Goal: Navigation & Orientation: Find specific page/section

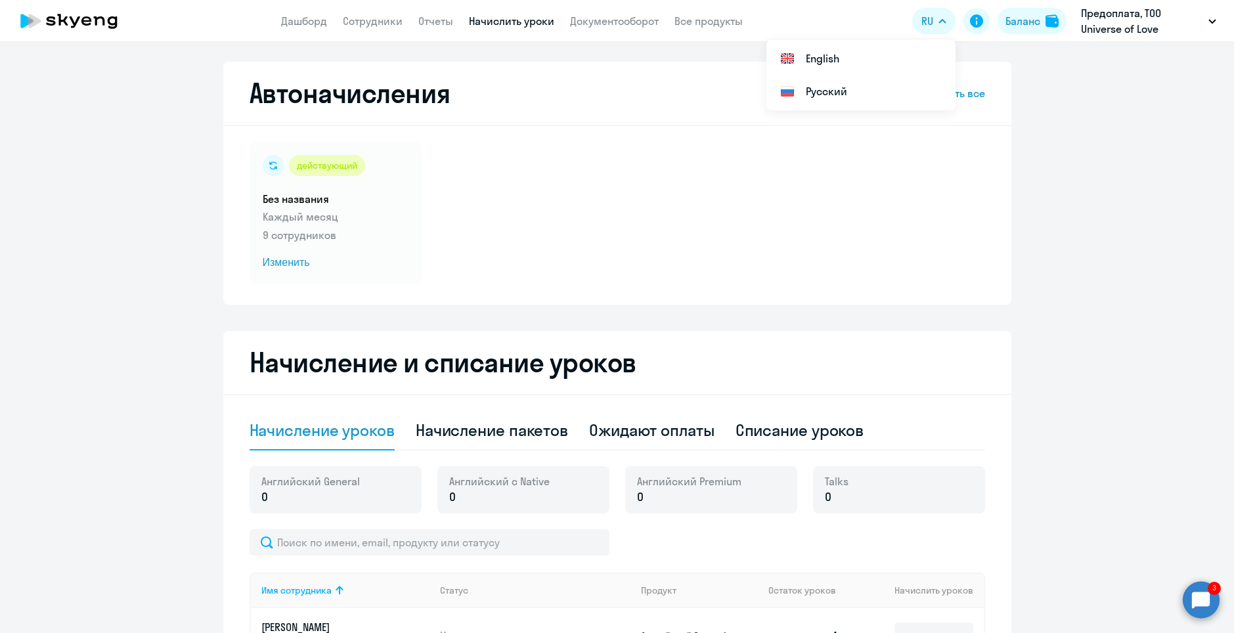
select select "10"
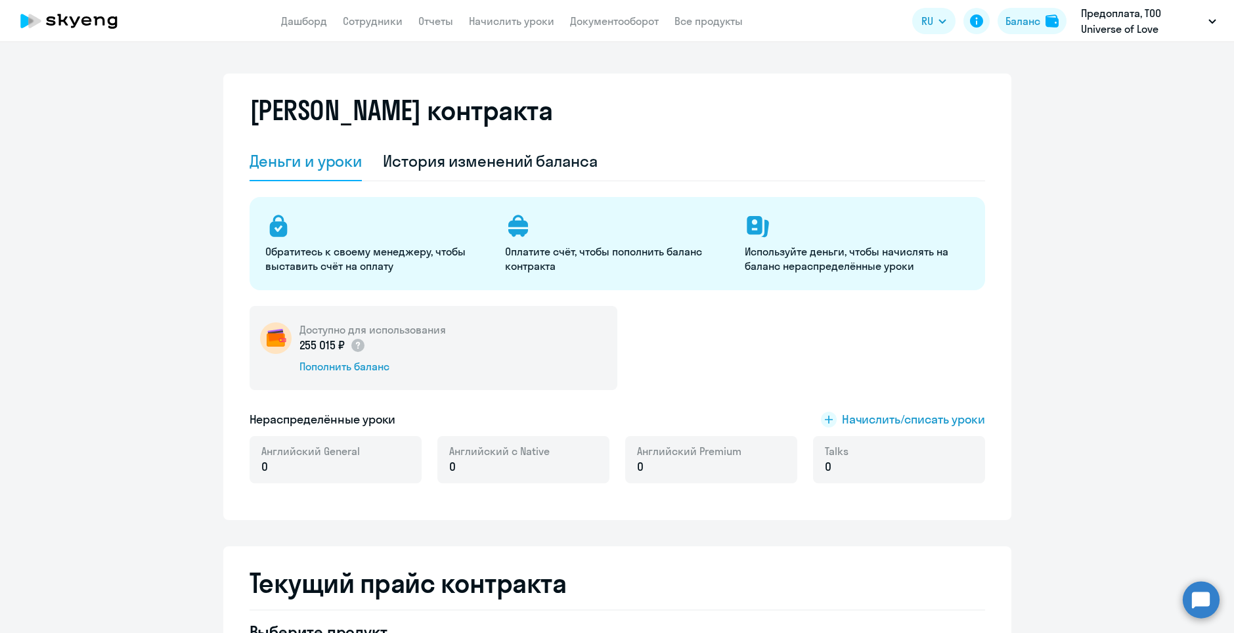
select select "english_adult_not_native_speaker"
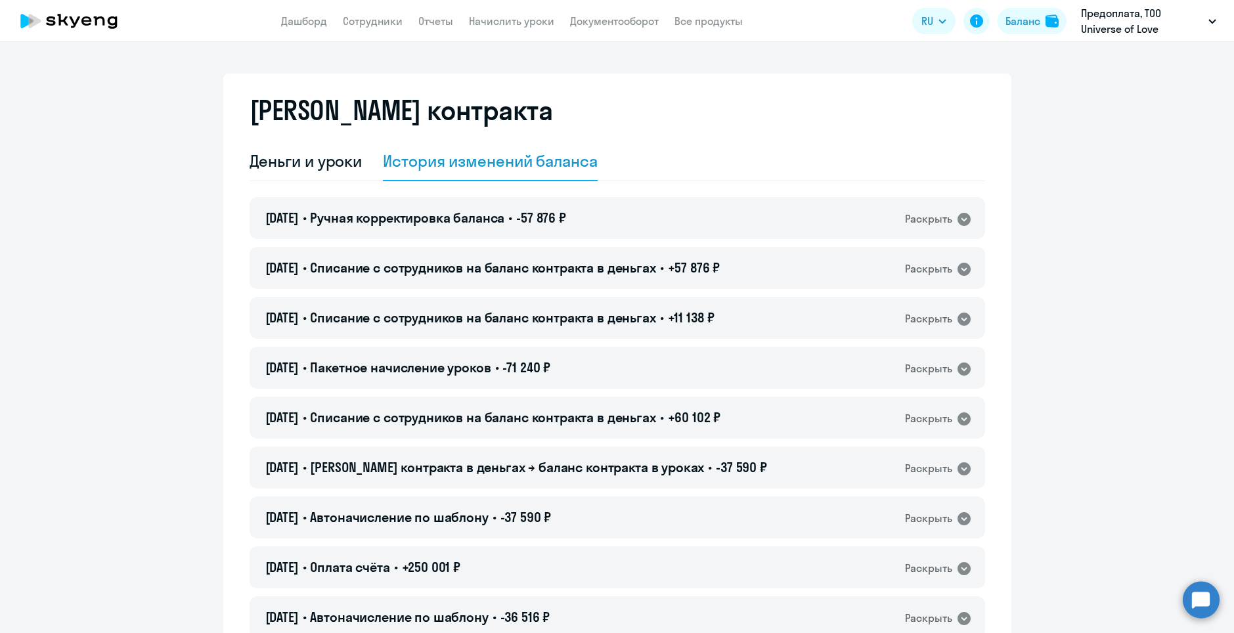
select select "english_adult_not_native_speaker"
click at [70, 14] on icon at bounding box center [69, 21] width 116 height 33
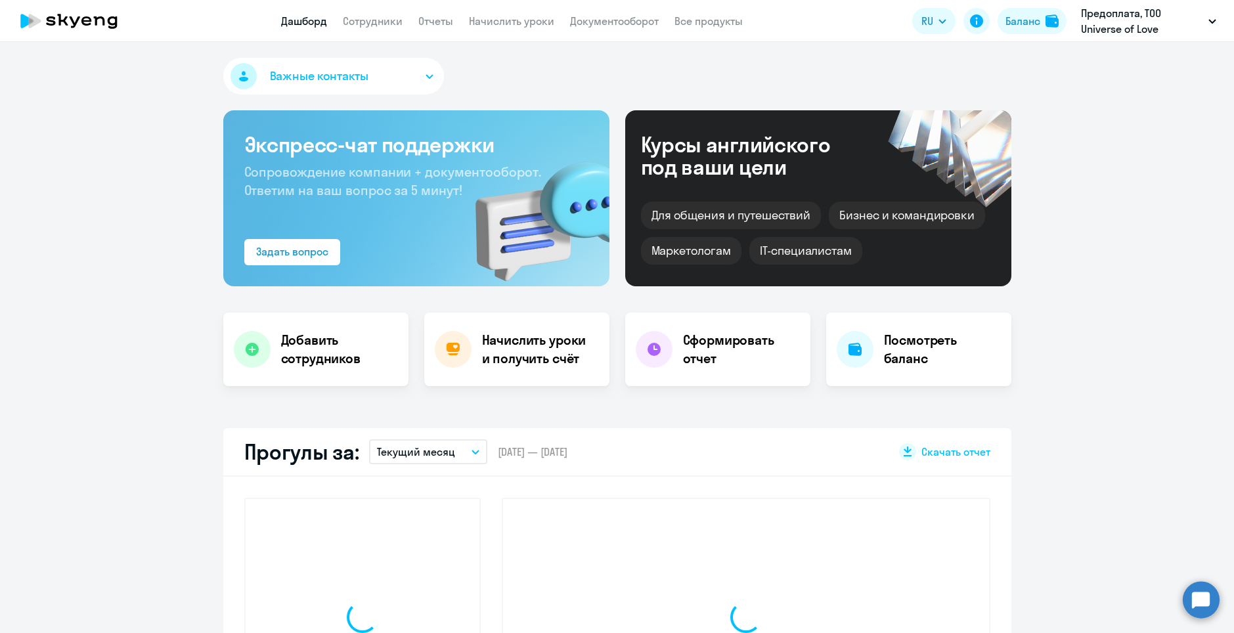
select select "30"
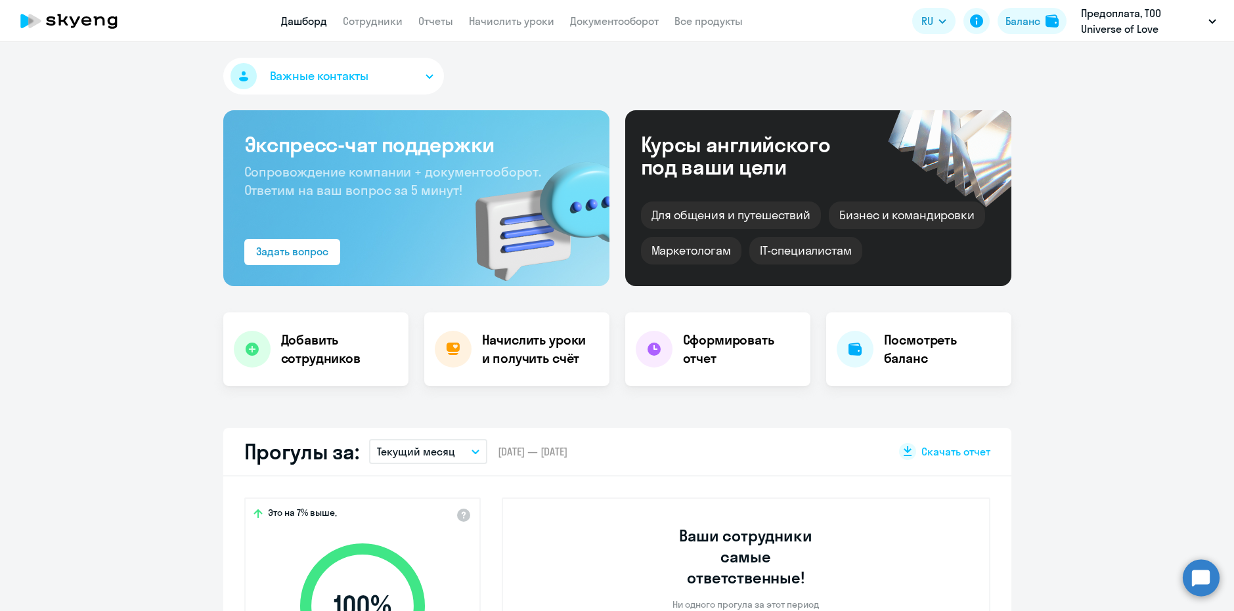
click at [87, 13] on icon at bounding box center [69, 21] width 116 height 33
click at [98, 23] on icon at bounding box center [69, 21] width 116 height 33
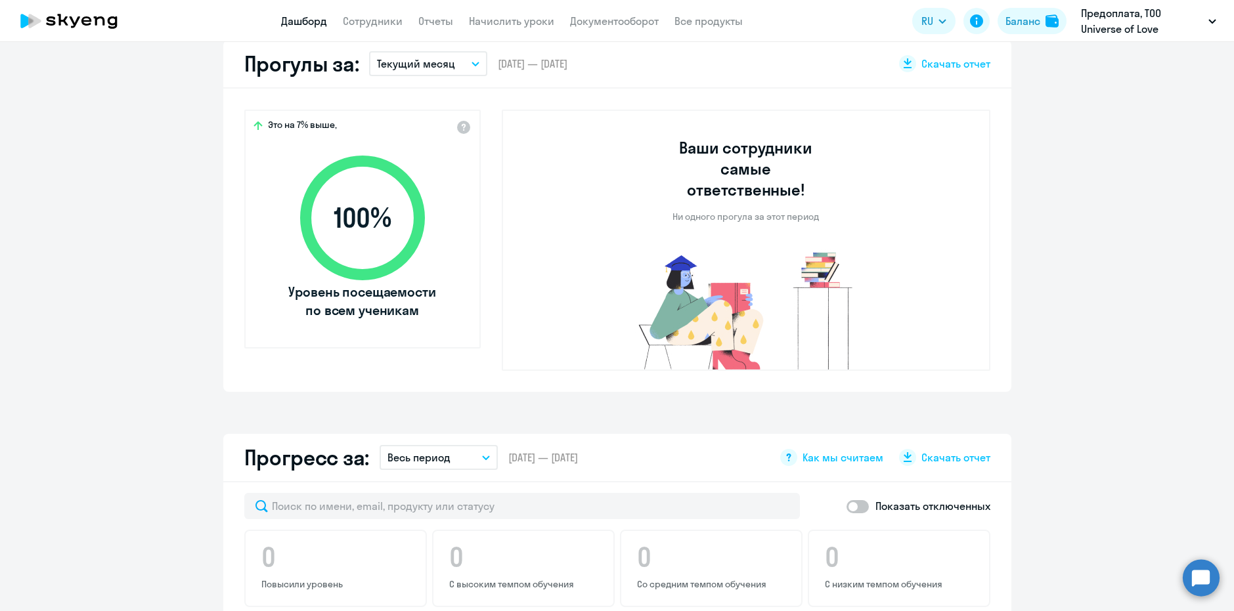
scroll to position [394, 0]
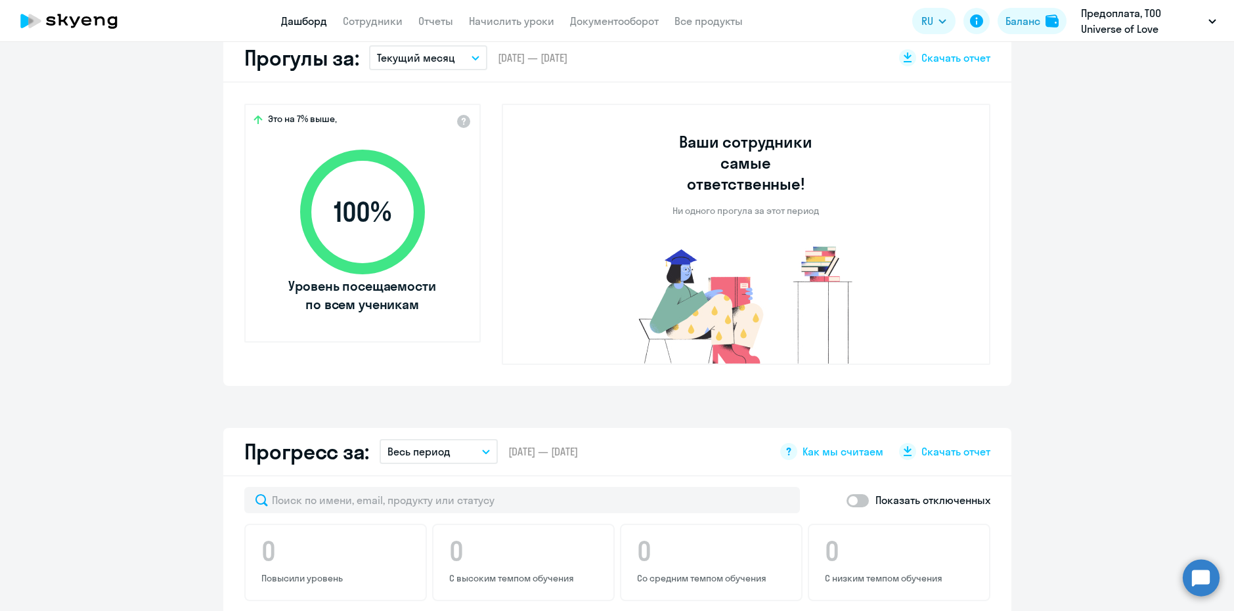
click at [85, 27] on icon at bounding box center [69, 21] width 116 height 33
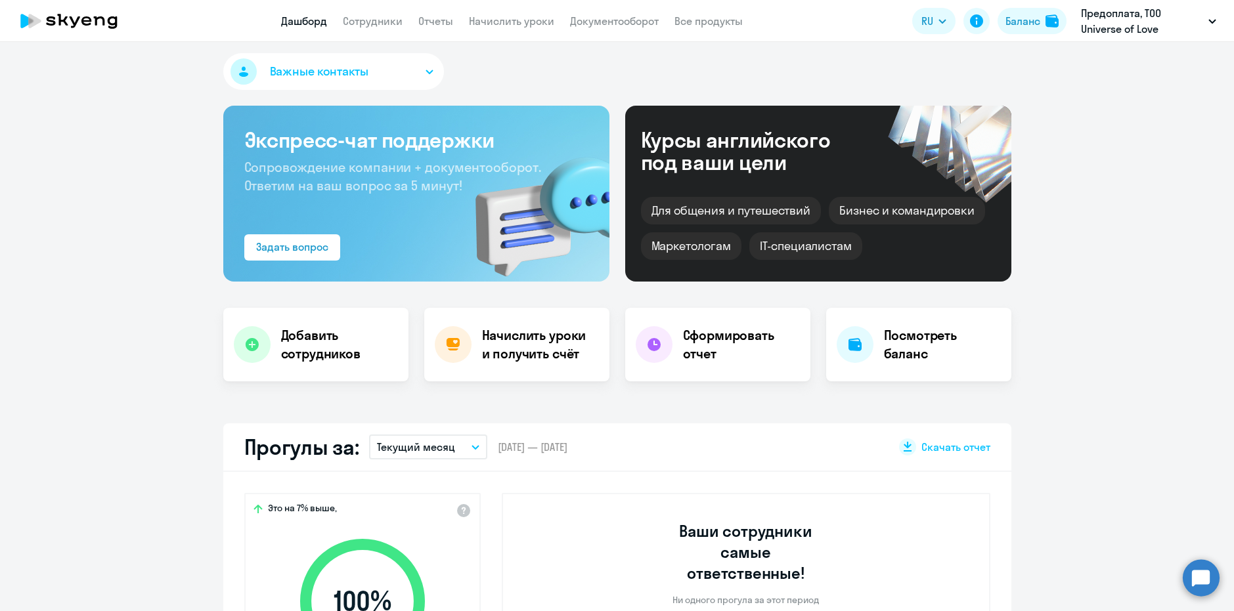
scroll to position [0, 0]
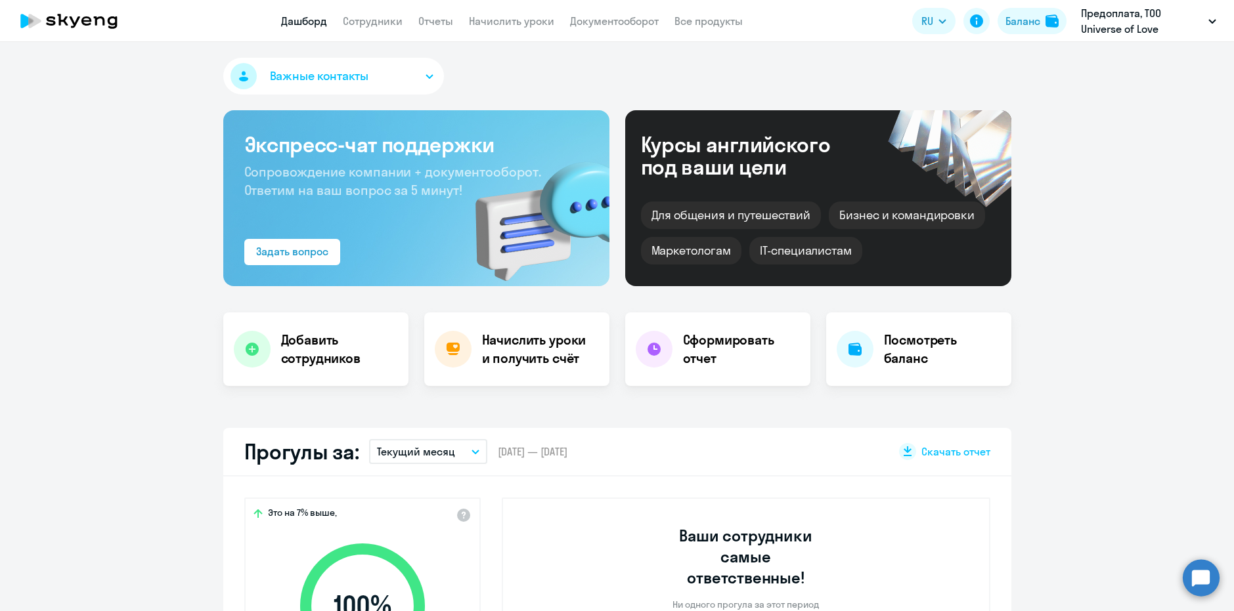
click at [301, 22] on link "Дашборд" at bounding box center [304, 20] width 46 height 13
